Goal: Task Accomplishment & Management: Use online tool/utility

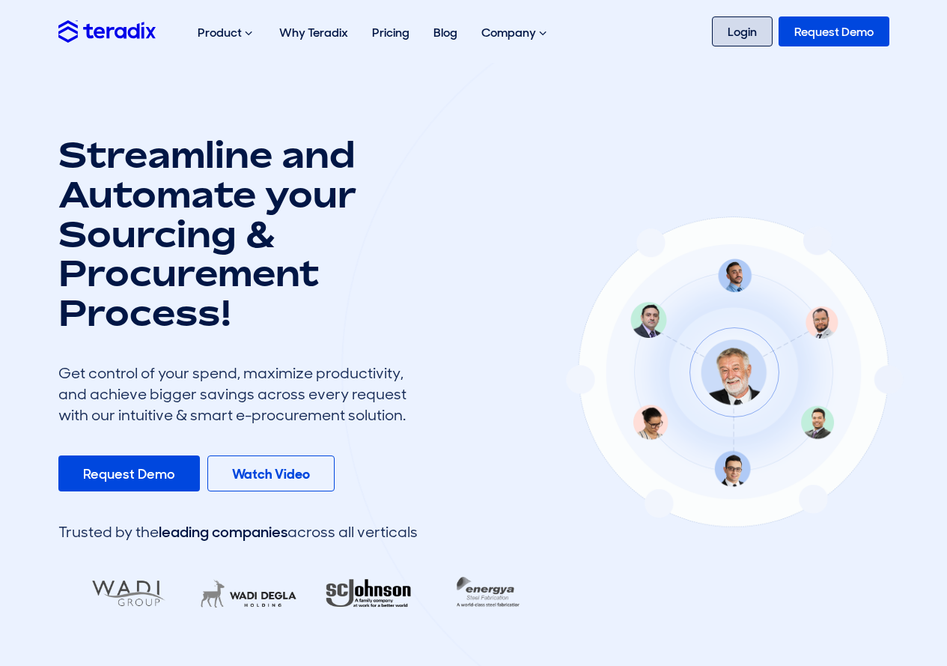
click at [736, 22] on link "Login" at bounding box center [742, 31] width 61 height 30
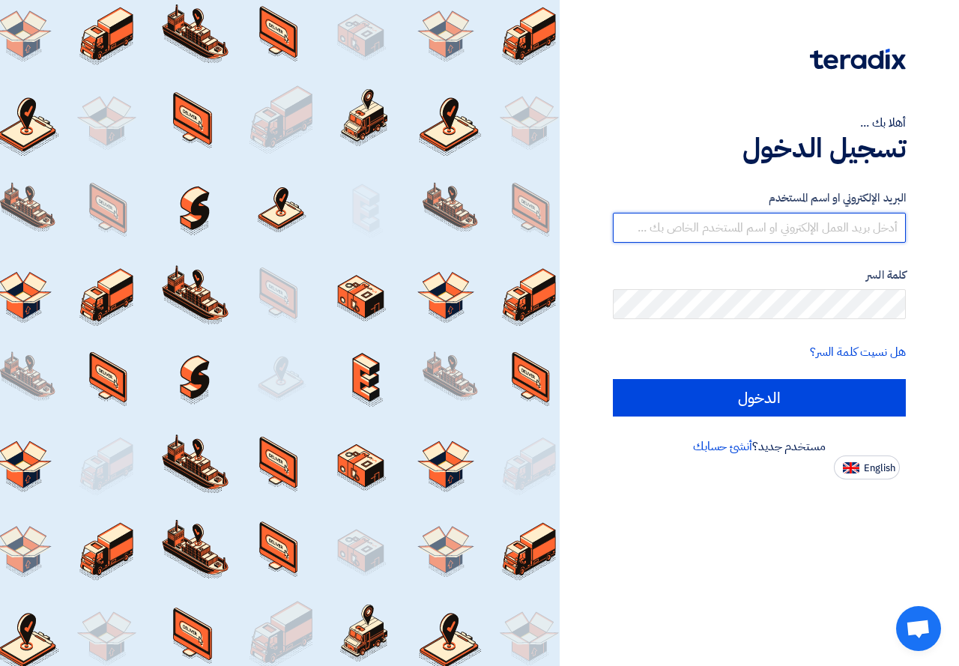
click at [735, 231] on input "text" at bounding box center [759, 228] width 293 height 30
type input "[EMAIL_ADDRESS][DOMAIN_NAME]"
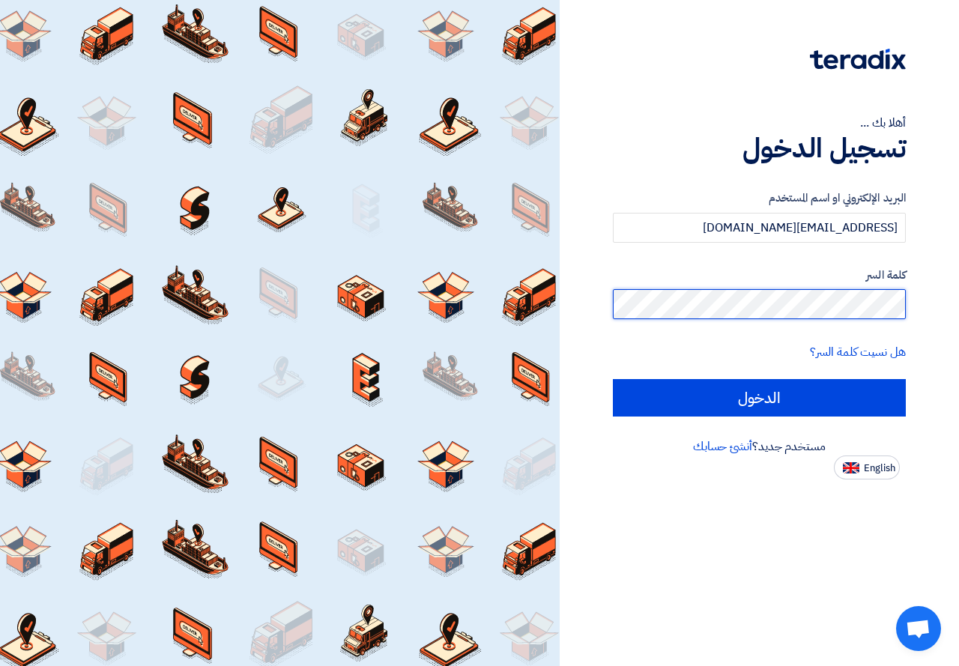
click at [613, 379] on input "الدخول" at bounding box center [759, 397] width 293 height 37
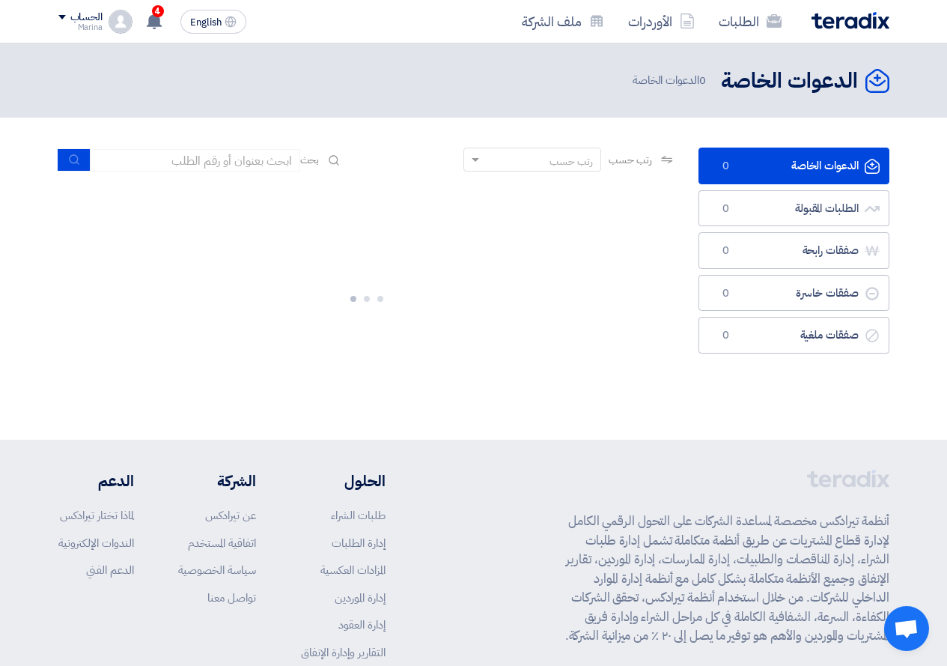
click at [732, 392] on div "الدعوات الخاصة الدعوات الخاصة 0 الطلبات المقبولة الطلبات المقبولة 0 صفقات رابحة…" at bounding box center [794, 278] width 213 height 261
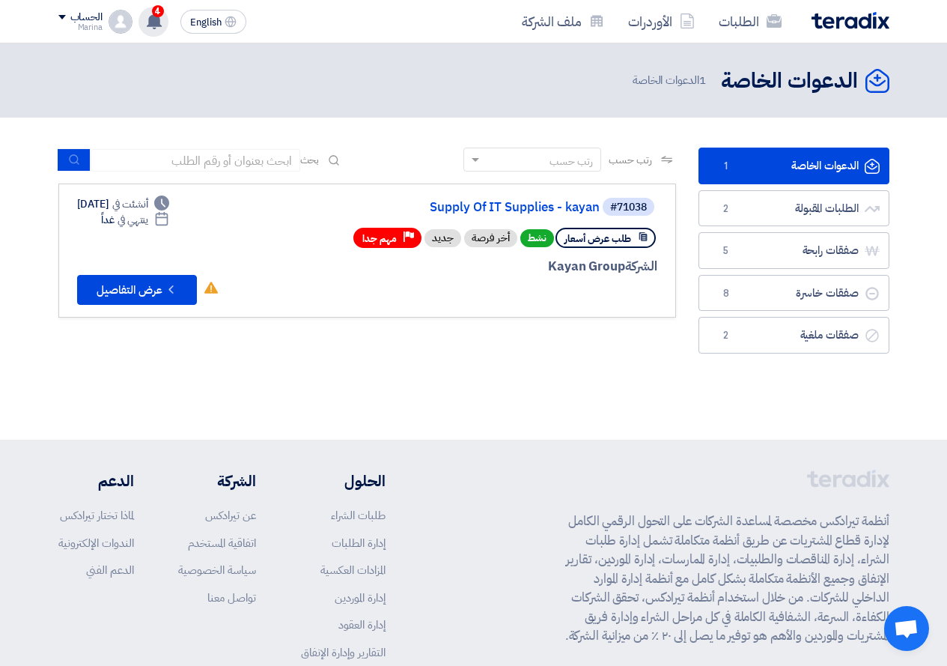
click at [157, 25] on use at bounding box center [154, 21] width 15 height 16
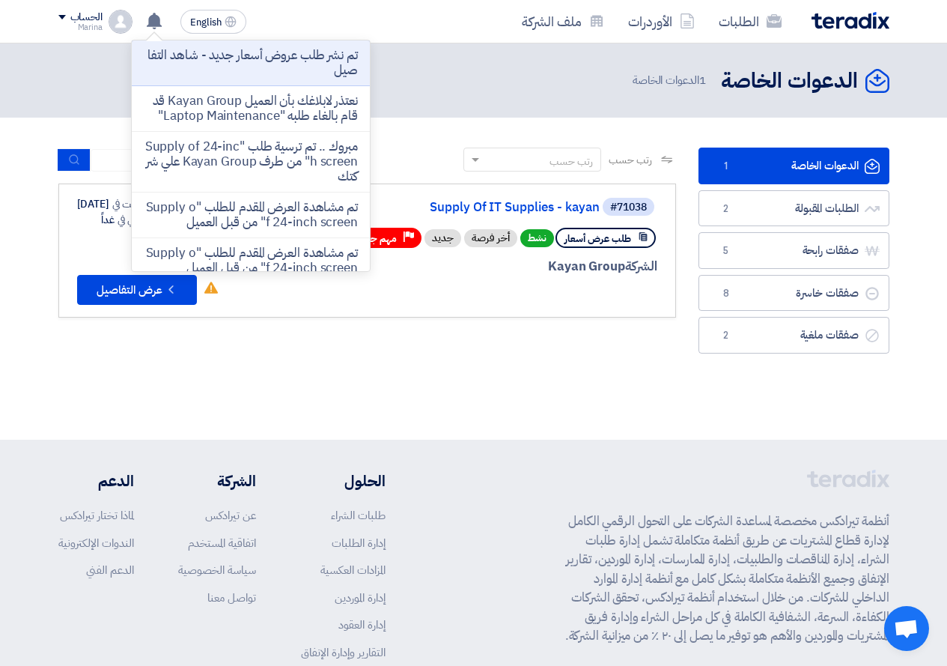
click at [195, 61] on p "تم نشر طلب عروض أسعار جديد - شاهد التفاصيل" at bounding box center [251, 63] width 214 height 30
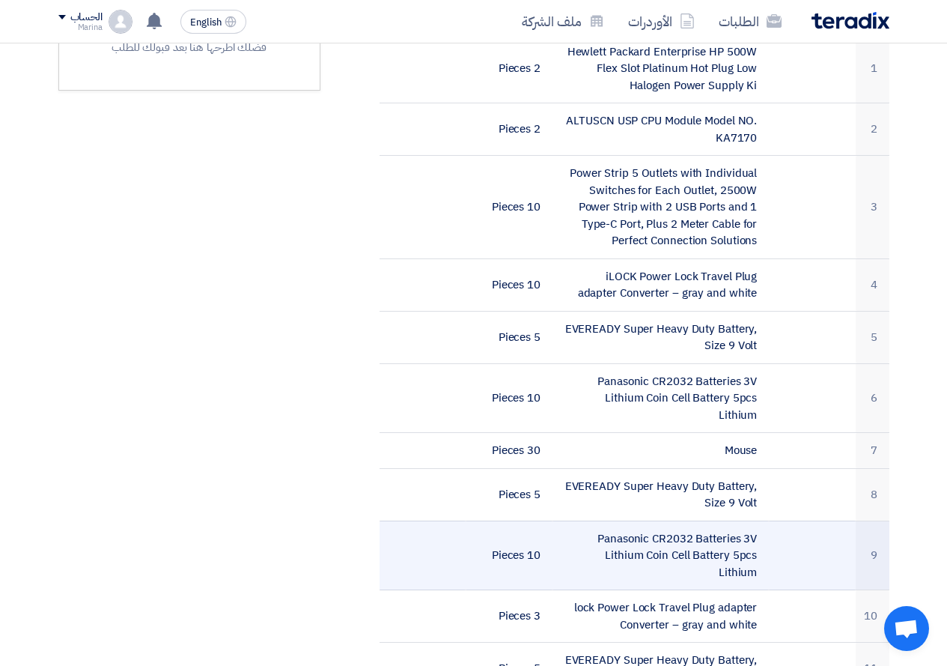
scroll to position [449, 0]
